Goal: Task Accomplishment & Management: Manage account settings

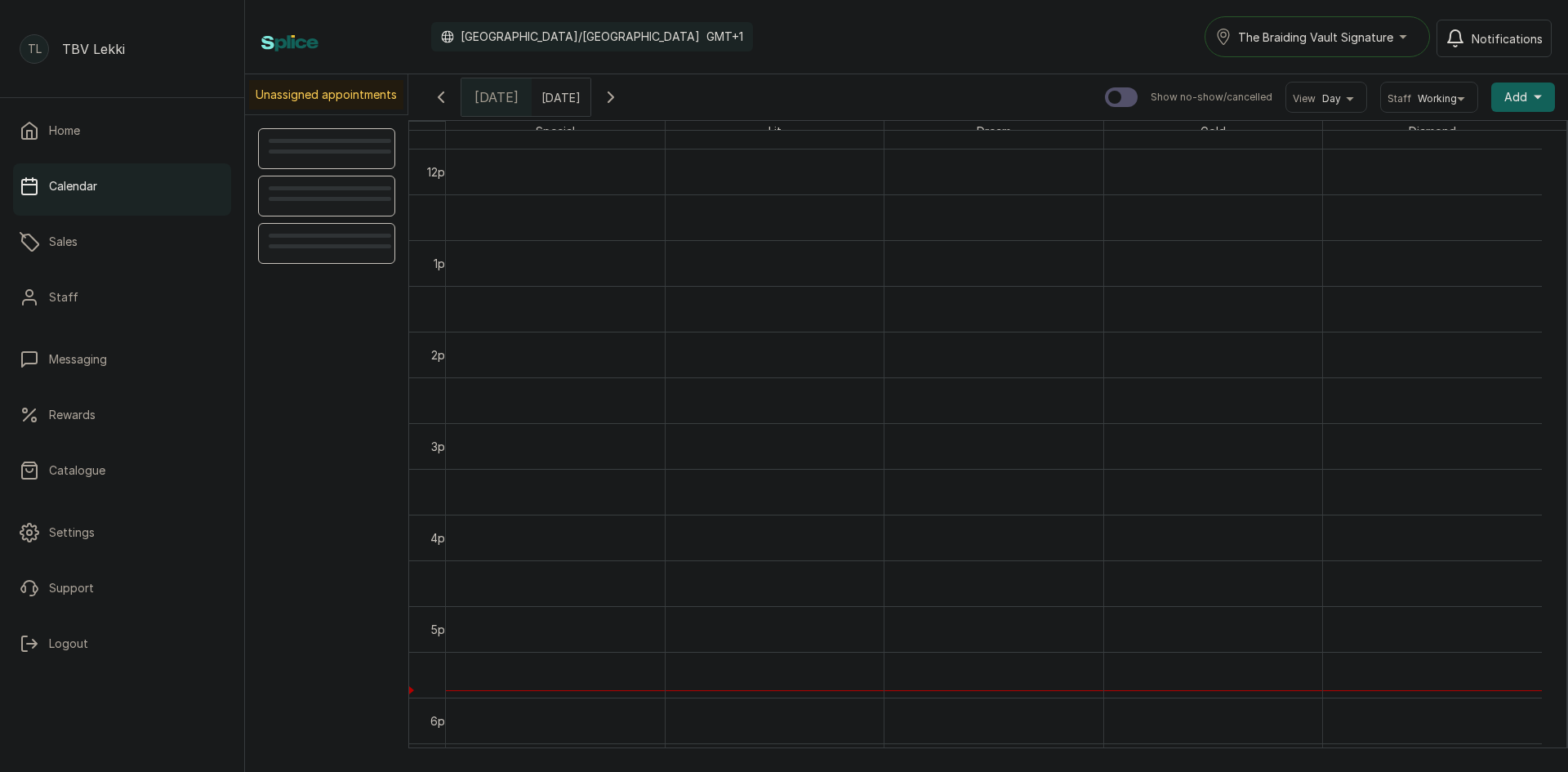
scroll to position [1040, 0]
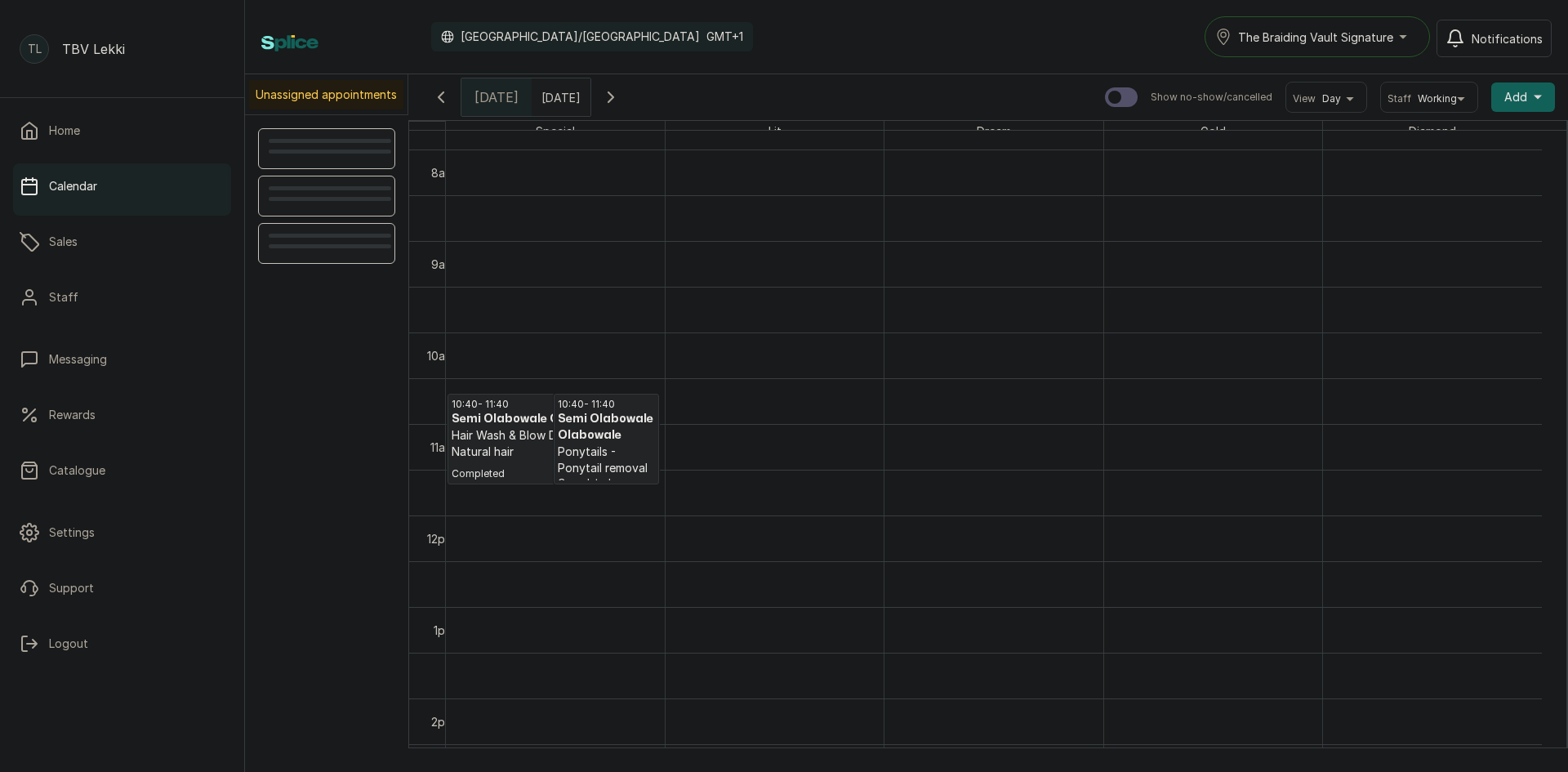
click at [1326, 44] on span "The Braiding Vault Signature" at bounding box center [1316, 37] width 156 height 18
click at [1340, 107] on span "The Braiding Vault" at bounding box center [1337, 109] width 199 height 19
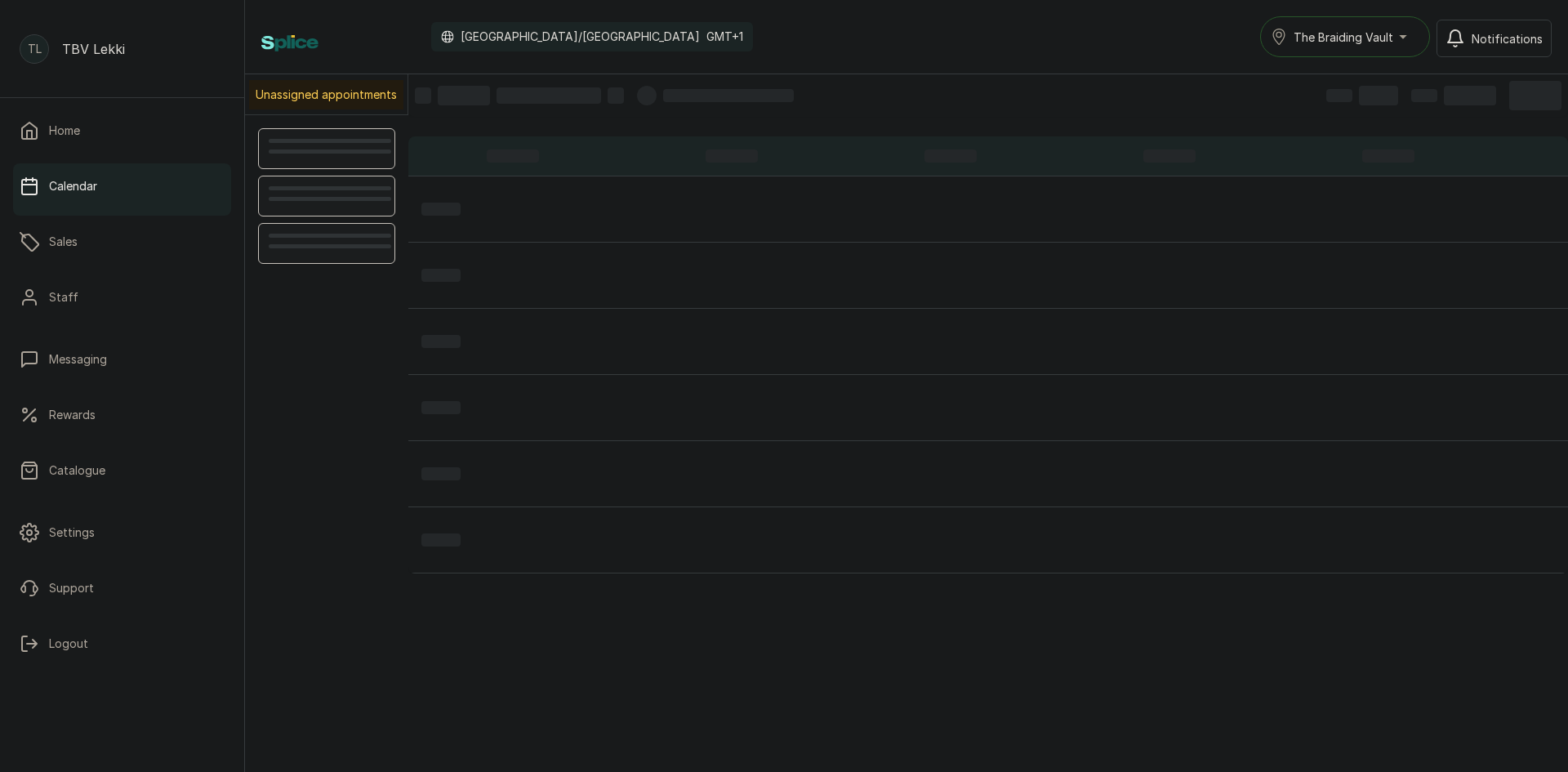
scroll to position [550, 0]
